Goal: Task Accomplishment & Management: Complete application form

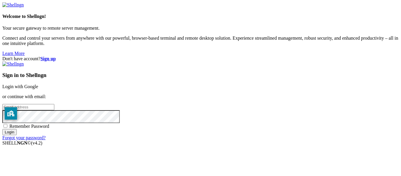
click at [54, 104] on input "email" at bounding box center [28, 107] width 52 height 6
click at [38, 84] on link "Login with Google" at bounding box center [20, 86] width 36 height 5
click at [54, 104] on input "email" at bounding box center [28, 107] width 52 height 6
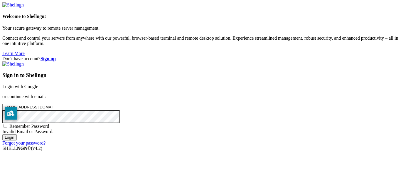
type input "matteo020287@gmail.com"
click at [2, 134] on input "Login" at bounding box center [9, 137] width 14 height 6
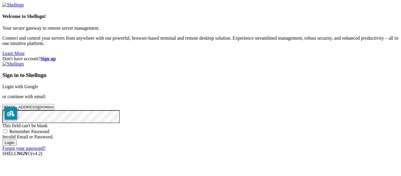
scroll to position [0, 0]
click at [38, 84] on link "Login with Google" at bounding box center [20, 86] width 36 height 5
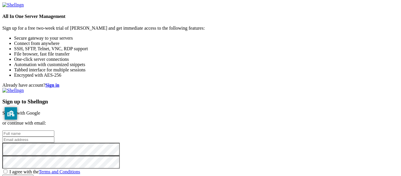
scroll to position [30, 0]
click at [54, 130] on input "text" at bounding box center [28, 133] width 52 height 6
type input "Matteo Delaide"
type input "matthewtheminor@gmail.com"
click at [80, 169] on span "I agree with the Terms and Conditions" at bounding box center [44, 171] width 71 height 5
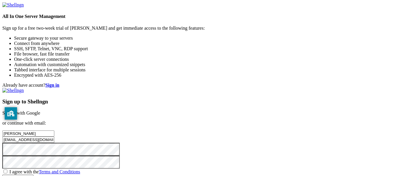
click at [7, 169] on input "I agree with the Terms and Conditions" at bounding box center [6, 171] width 4 height 4
checkbox input "true"
click at [33, 174] on input "Create account" at bounding box center [17, 177] width 31 height 6
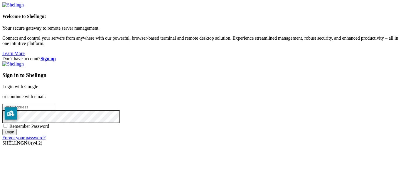
click at [54, 104] on input "email" at bounding box center [28, 107] width 52 height 6
type input "Matteo020287@gmail.com"
click at [2, 129] on input "Login" at bounding box center [9, 132] width 14 height 6
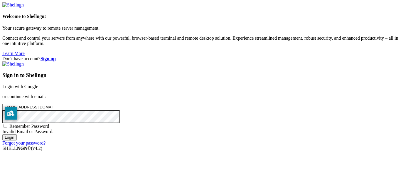
click at [2, 134] on input "Login" at bounding box center [9, 137] width 14 height 6
click at [49, 124] on span "Remember Password" at bounding box center [29, 126] width 40 height 5
click at [7, 124] on input "Remember Password" at bounding box center [6, 126] width 4 height 4
checkbox input "true"
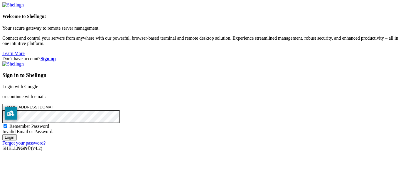
click at [38, 84] on link "Login with Google" at bounding box center [20, 86] width 36 height 5
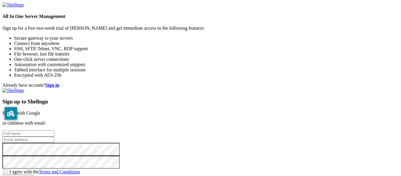
click at [54, 130] on input "text" at bounding box center [28, 133] width 52 height 6
type input "[PERSON_NAME]"
click at [54, 137] on input "email" at bounding box center [28, 140] width 52 height 6
type input "[EMAIL_ADDRESS][DOMAIN_NAME]"
